Goal: Task Accomplishment & Management: Use online tool/utility

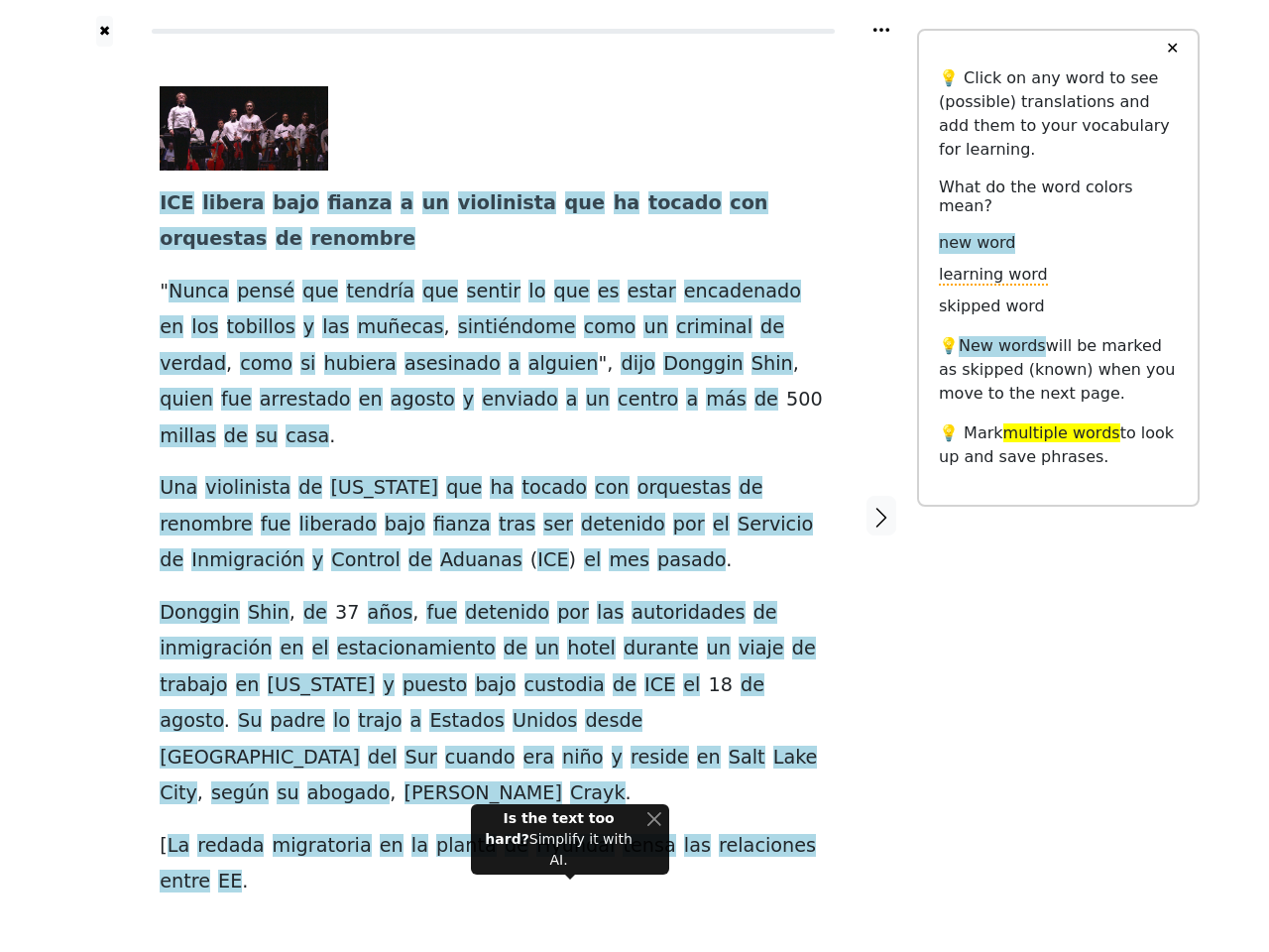
click at [183, 548] on span "de" at bounding box center [172, 560] width 24 height 25
click at [881, 30] on icon at bounding box center [881, 30] width 16 height 4
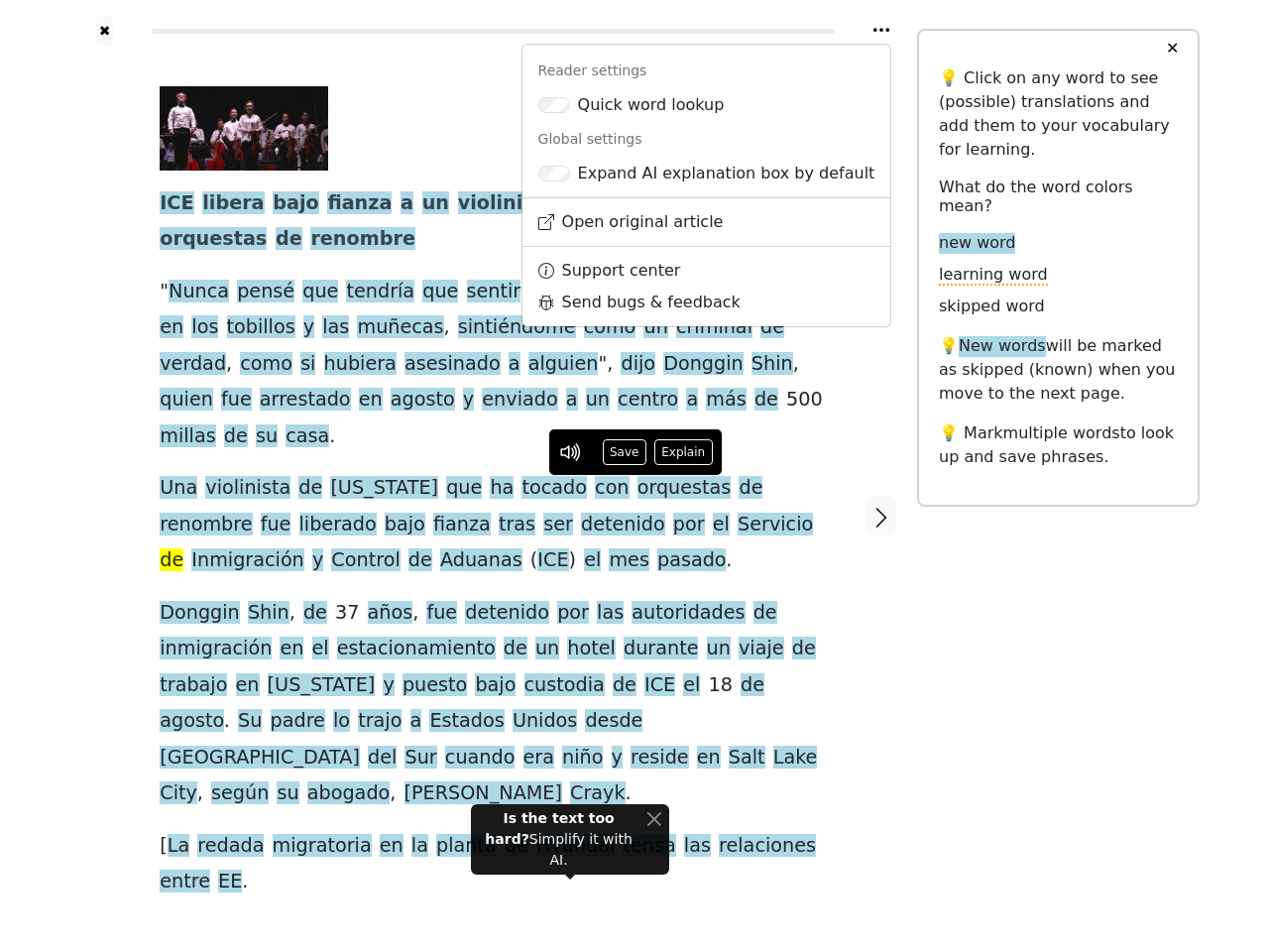
click at [104, 463] on div at bounding box center [104, 516] width 70 height 938
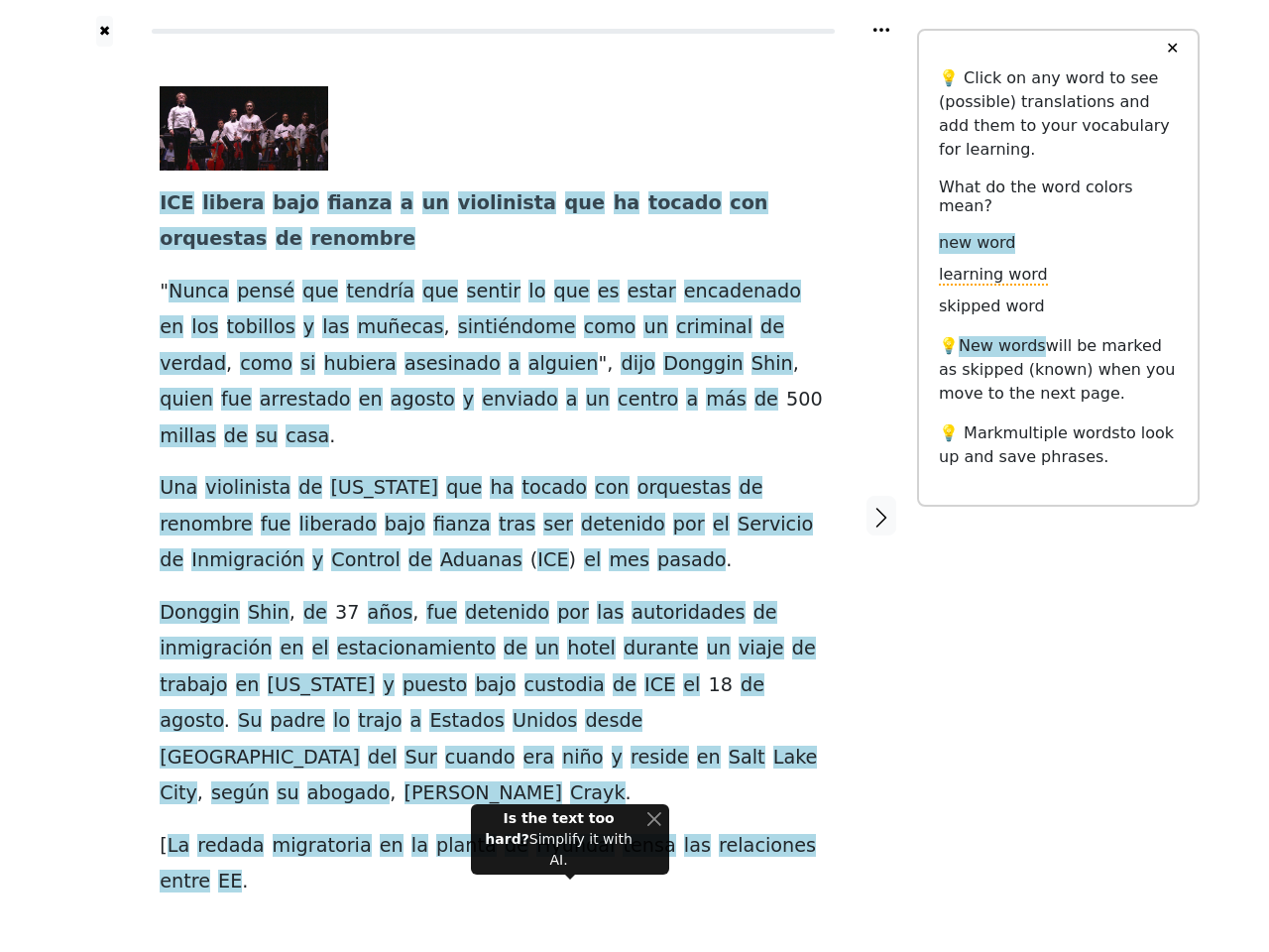
click at [595, 476] on span "con" at bounding box center [612, 488] width 34 height 25
click at [173, 204] on span "ICE" at bounding box center [177, 203] width 34 height 25
click at [220, 204] on span "libera" at bounding box center [232, 203] width 61 height 25
click at [273, 204] on span "bajo" at bounding box center [296, 203] width 46 height 25
click at [327, 204] on span "fianza" at bounding box center [359, 203] width 64 height 25
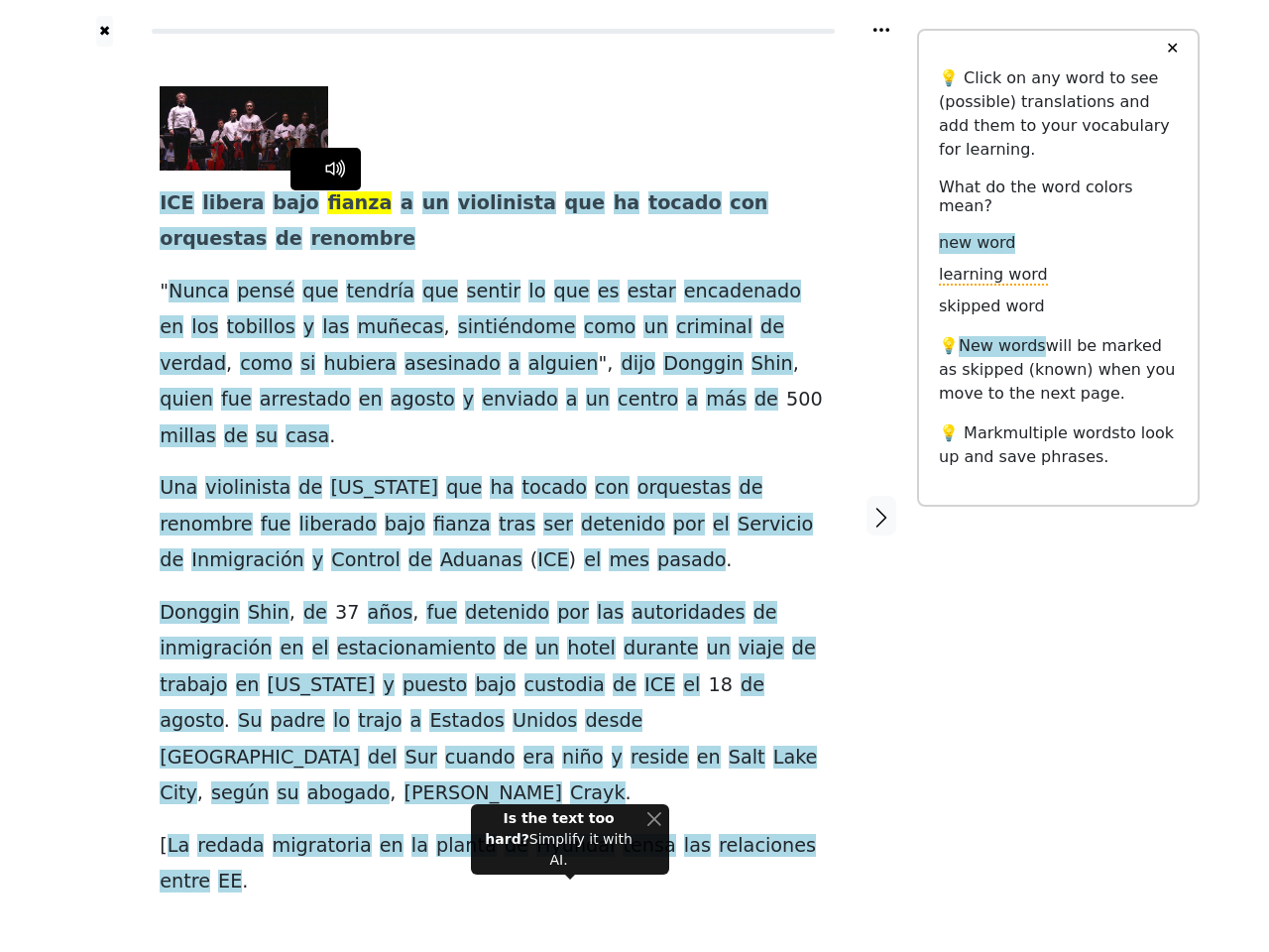
click at [400, 204] on span "a" at bounding box center [406, 203] width 13 height 25
click at [422, 204] on span "un" at bounding box center [435, 203] width 27 height 25
